Goal: Book appointment/travel/reservation

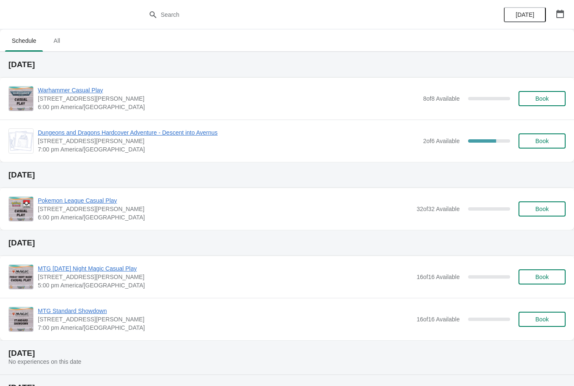
click at [546, 97] on span "Book" at bounding box center [541, 98] width 13 height 7
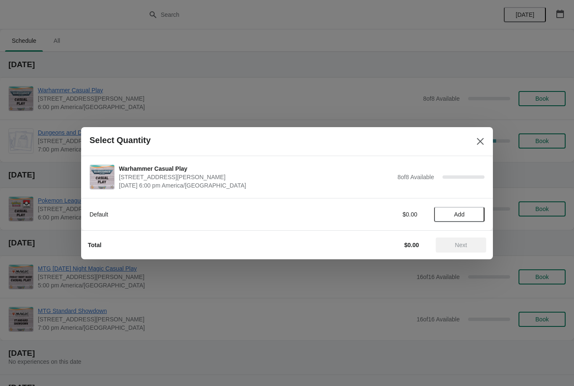
click at [464, 210] on button "Add" at bounding box center [459, 214] width 50 height 15
click at [471, 244] on span "Next" at bounding box center [460, 245] width 37 height 7
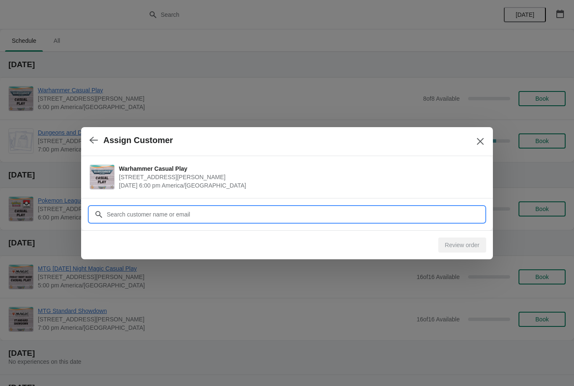
click at [450, 211] on input "Customer" at bounding box center [295, 214] width 378 height 15
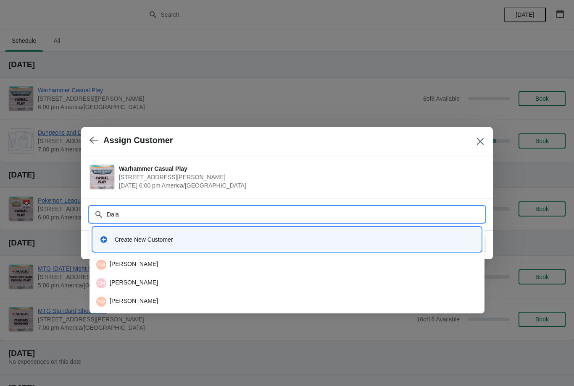
type input "Dalas"
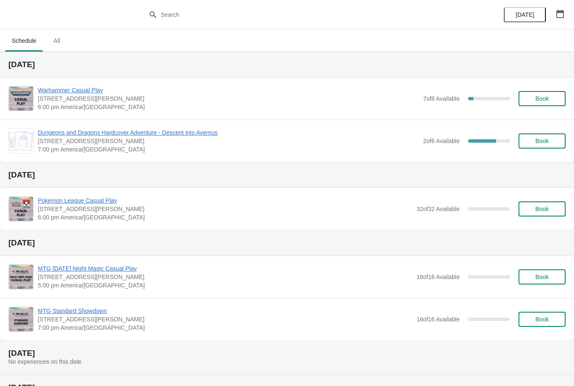
click at [548, 98] on span "Book" at bounding box center [541, 98] width 13 height 7
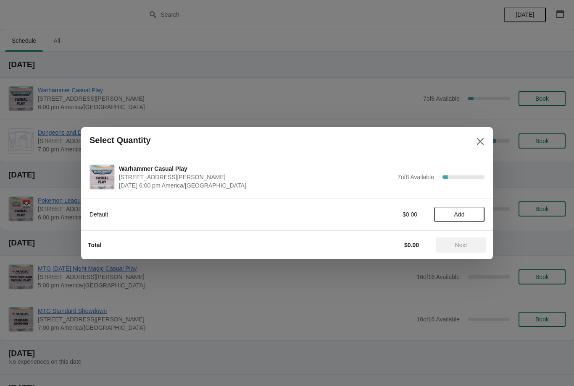
click at [467, 207] on button "Add" at bounding box center [459, 214] width 50 height 15
click at [461, 238] on button "Next" at bounding box center [460, 245] width 50 height 15
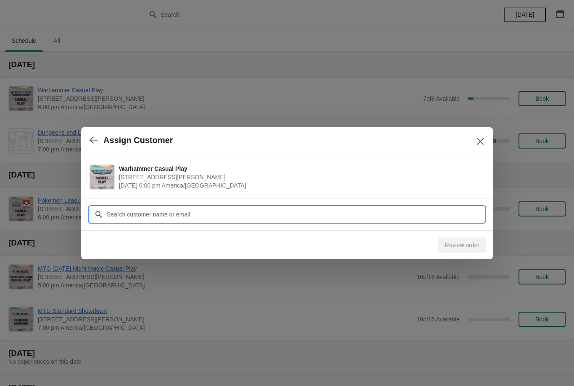
click at [443, 210] on input "Customer" at bounding box center [295, 214] width 378 height 15
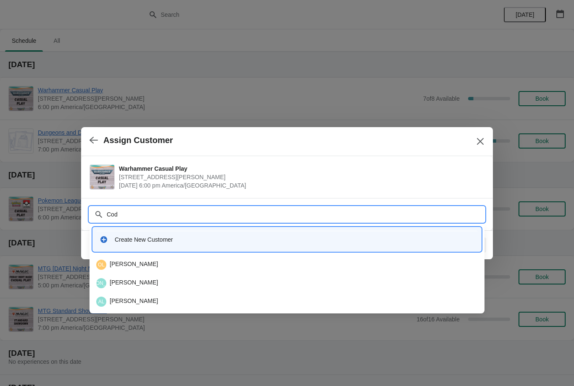
type input "Cody"
